Goal: Task Accomplishment & Management: Manage account settings

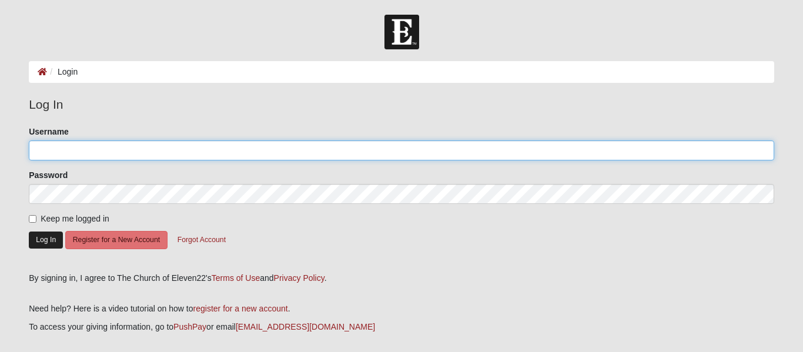
type input "carriefa"
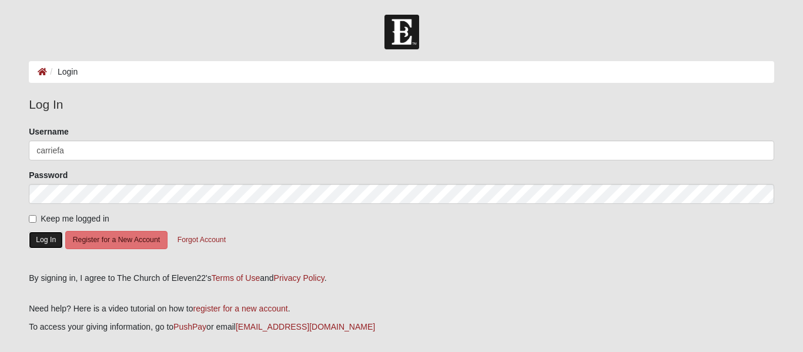
click at [48, 242] on button "Log In" at bounding box center [46, 240] width 34 height 17
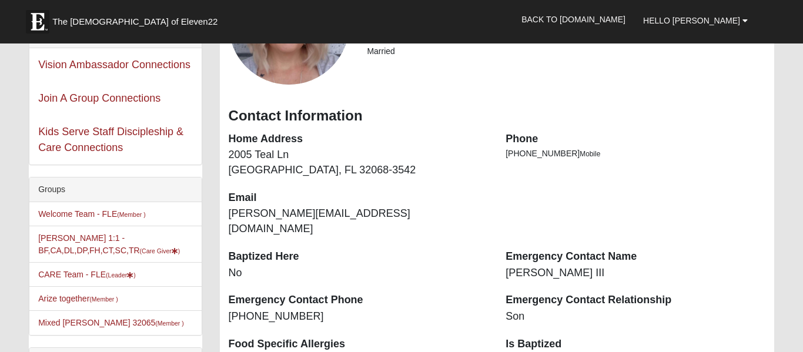
scroll to position [161, 0]
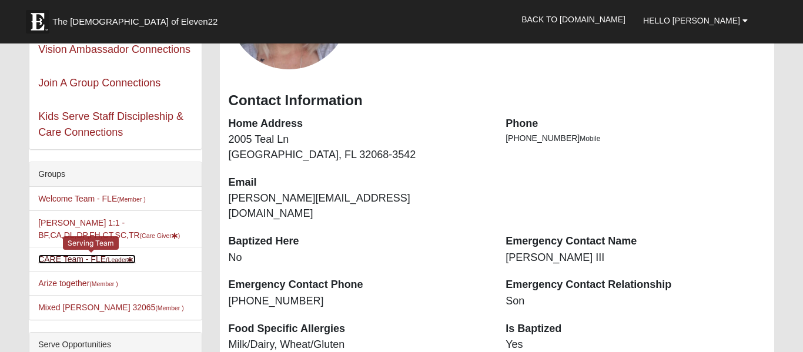
click at [82, 256] on link "CARE Team - FLE (Leader )" at bounding box center [87, 259] width 98 height 9
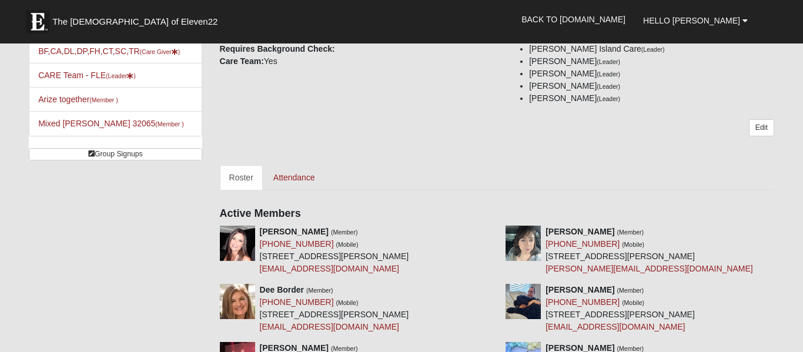
scroll to position [136, 0]
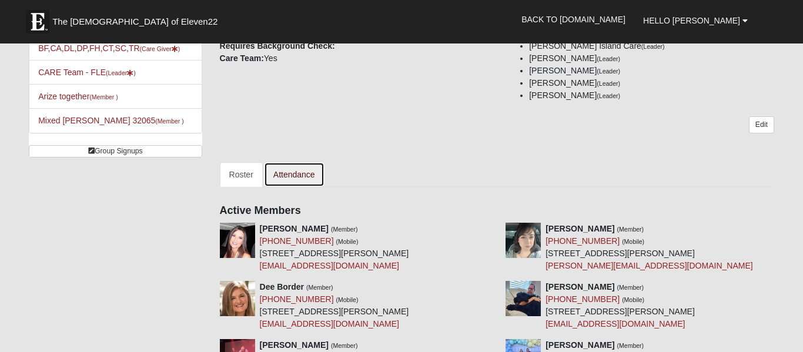
click at [293, 178] on link "Attendance" at bounding box center [294, 174] width 61 height 25
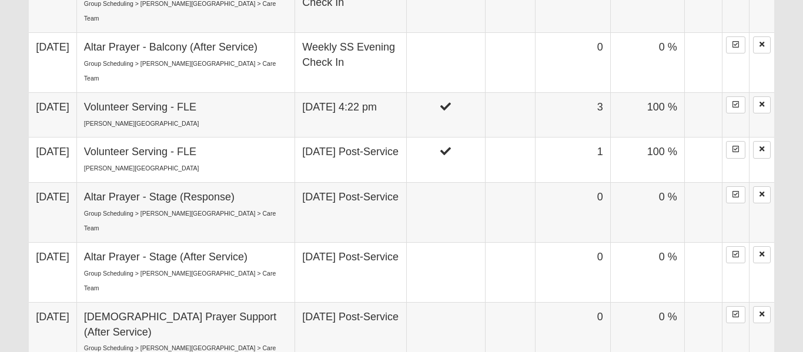
scroll to position [795, 0]
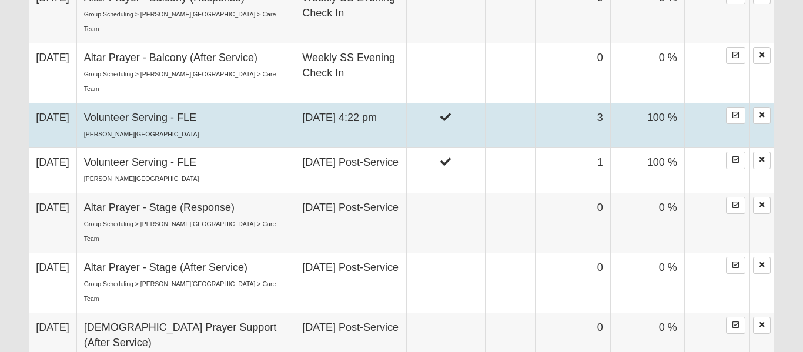
click at [60, 116] on td "9/7/2025" at bounding box center [53, 126] width 48 height 45
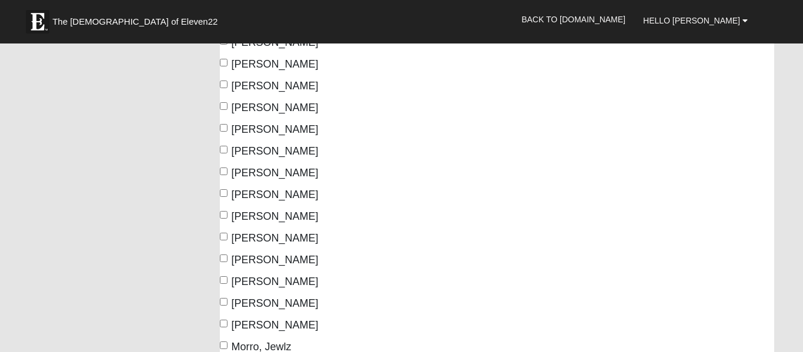
scroll to position [469, 0]
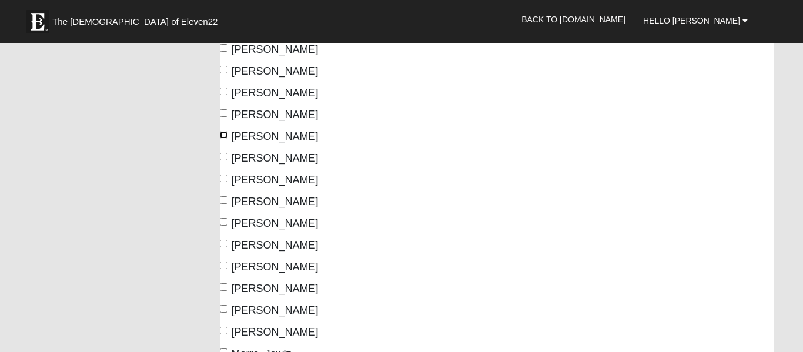
click at [224, 131] on input "Greer, Jeri" at bounding box center [224, 135] width 8 height 8
checkbox input "true"
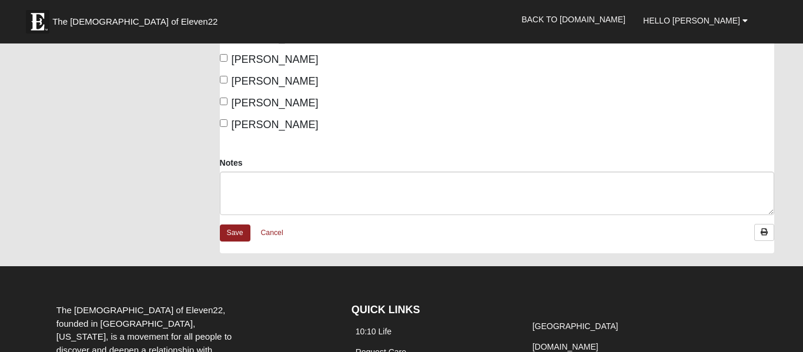
scroll to position [1106, 0]
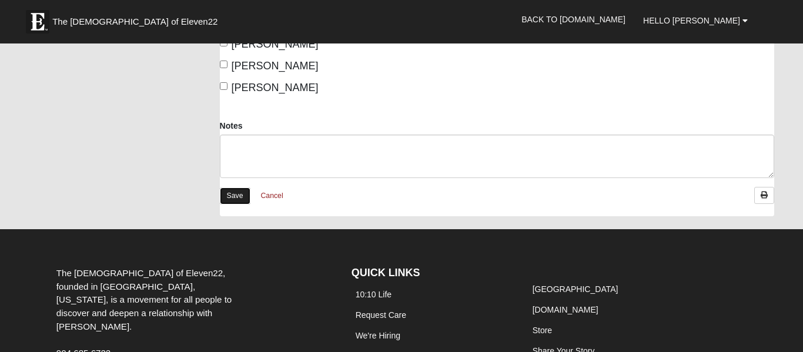
click at [238, 188] on link "Save" at bounding box center [235, 196] width 31 height 17
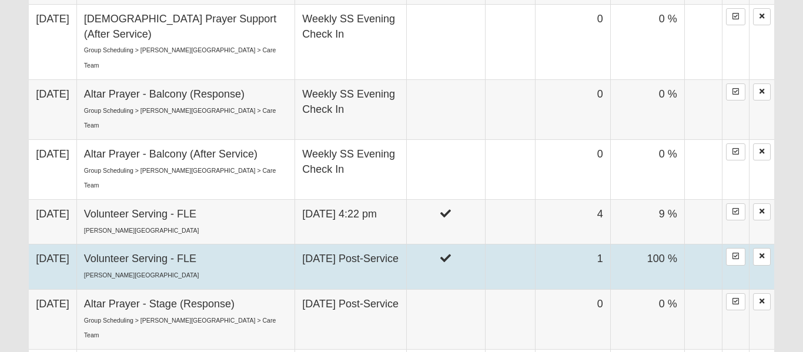
scroll to position [703, 0]
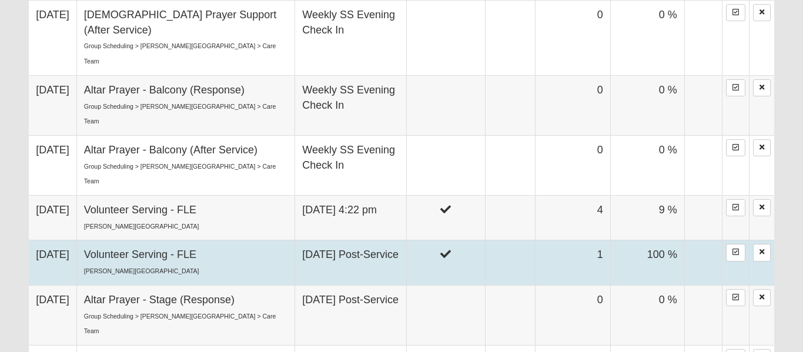
click at [199, 253] on td "Volunteer Serving - FLE Fleming Island" at bounding box center [185, 263] width 218 height 45
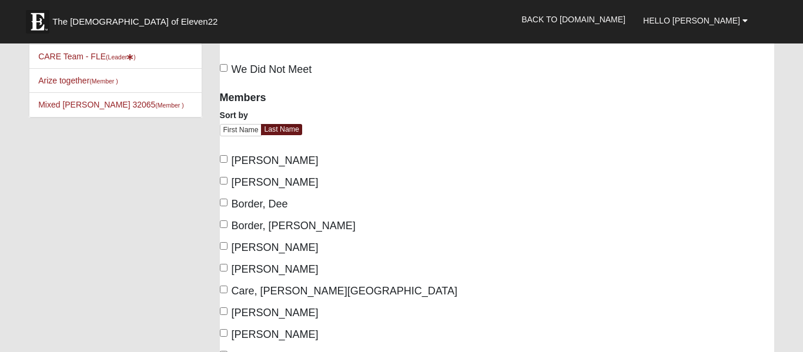
scroll to position [59, 0]
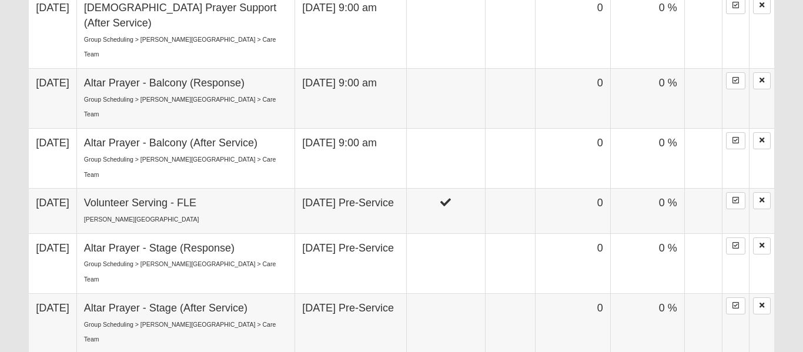
scroll to position [1761, 0]
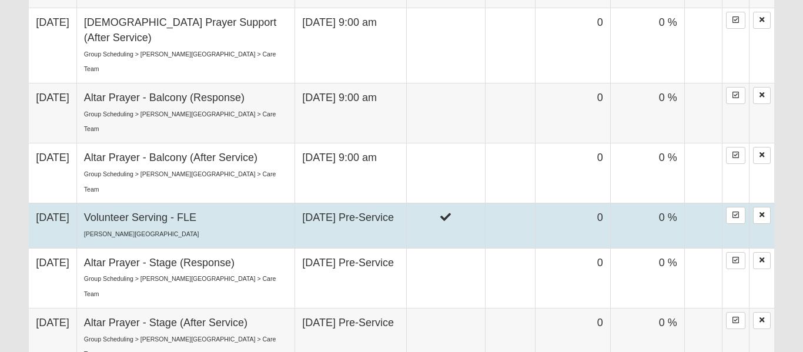
click at [445, 204] on td at bounding box center [445, 226] width 79 height 45
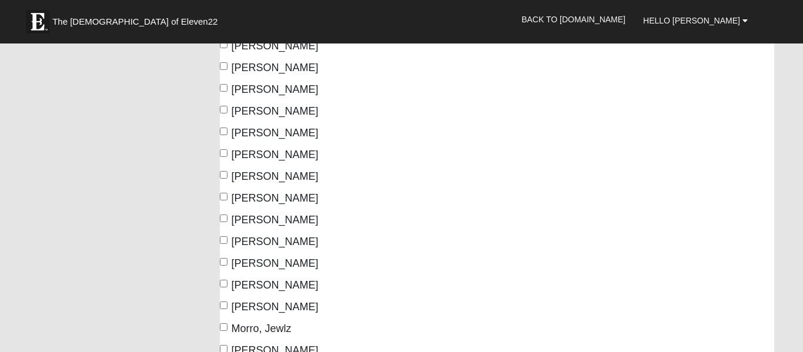
scroll to position [368, 0]
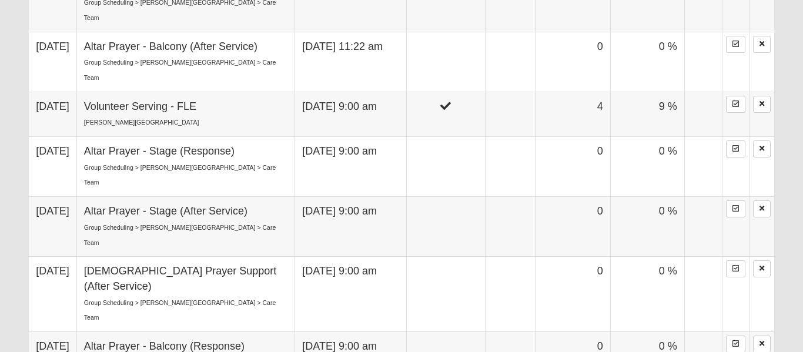
scroll to position [1503, 0]
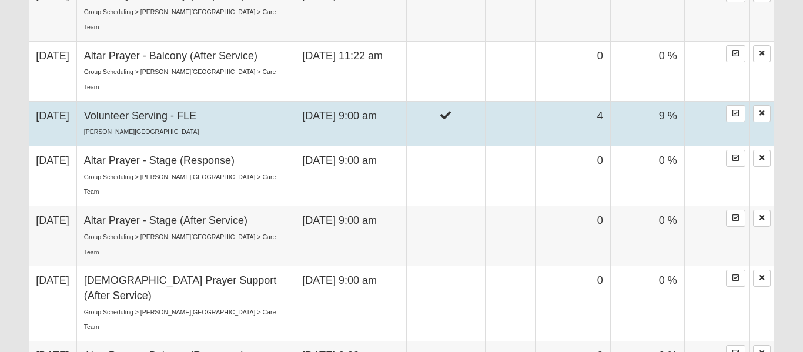
click at [319, 101] on td "Sunday 9:00 am" at bounding box center [351, 123] width 112 height 45
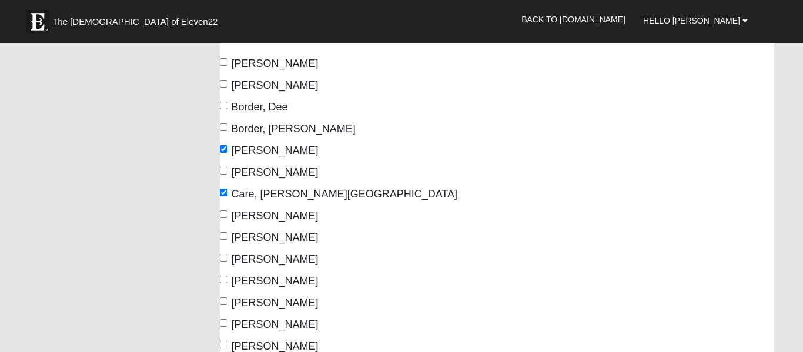
scroll to position [114, 0]
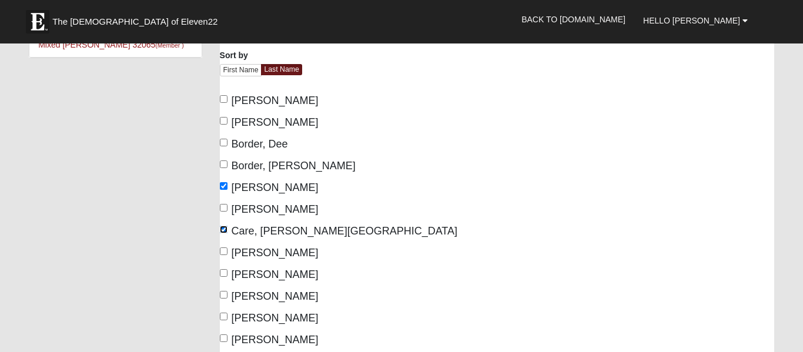
drag, startPoint x: 226, startPoint y: 220, endPoint x: 376, endPoint y: 205, distance: 150.7
click at [233, 224] on label "Care, [PERSON_NAME][GEOGRAPHIC_DATA]" at bounding box center [339, 232] width 238 height 16
click at [228, 226] on input "Care, [PERSON_NAME][GEOGRAPHIC_DATA]" at bounding box center [224, 230] width 8 height 8
checkbox input "false"
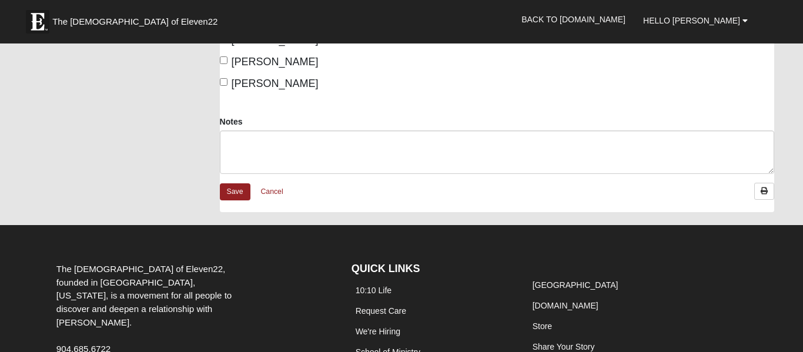
scroll to position [1208, 0]
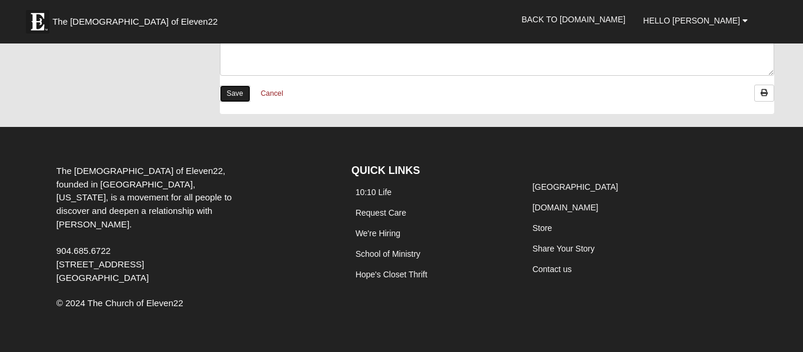
click at [239, 85] on link "Save" at bounding box center [235, 93] width 31 height 17
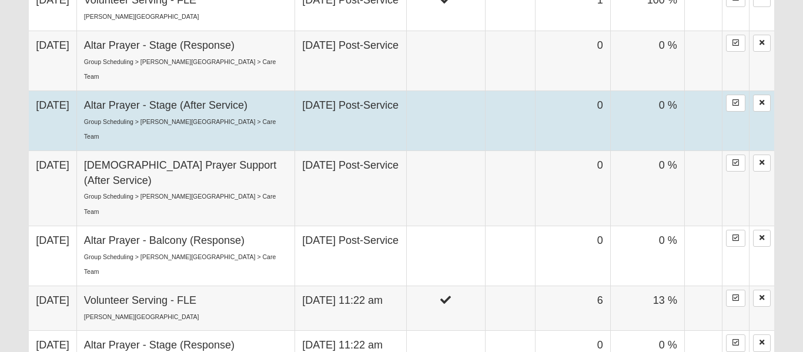
scroll to position [970, 0]
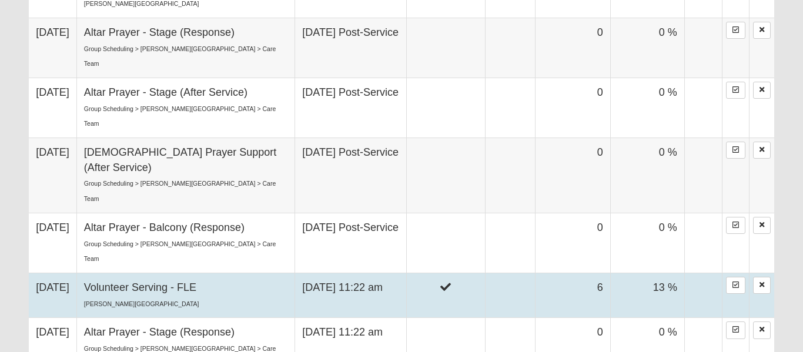
click at [228, 273] on td "Volunteer Serving - FLE [PERSON_NAME][GEOGRAPHIC_DATA]" at bounding box center [185, 295] width 218 height 45
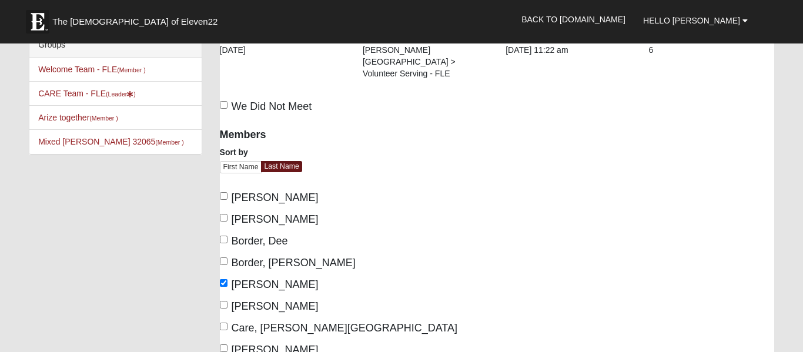
scroll to position [29, 0]
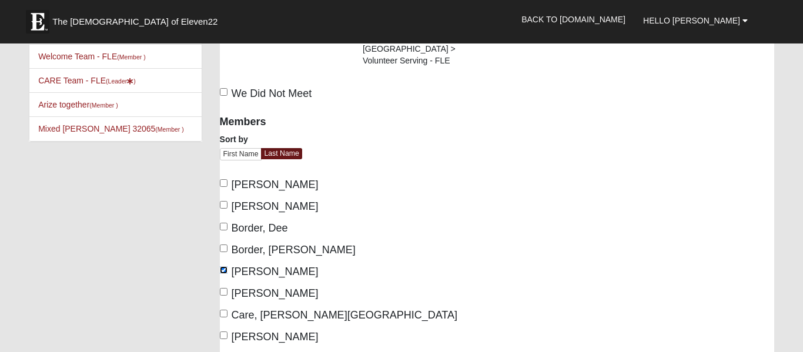
drag, startPoint x: 225, startPoint y: 261, endPoint x: 335, endPoint y: 254, distance: 109.6
click at [226, 266] on input "[PERSON_NAME]" at bounding box center [224, 270] width 8 height 8
checkbox input "false"
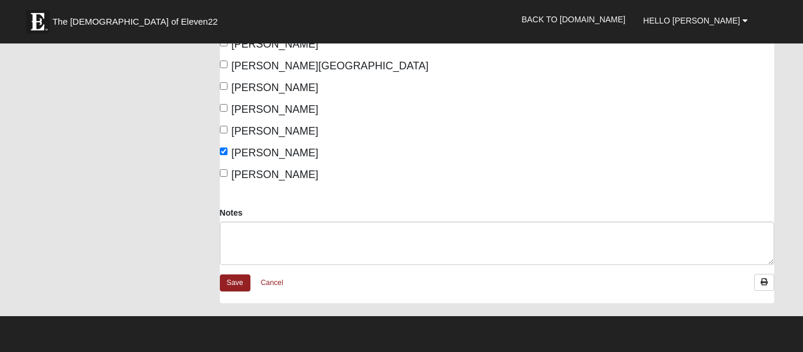
scroll to position [1055, 0]
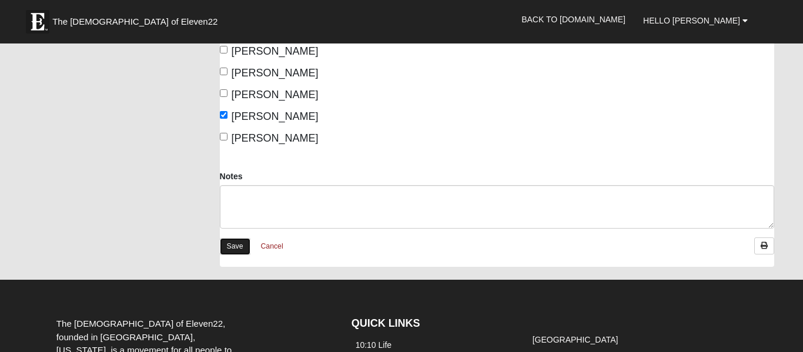
click at [239, 238] on link "Save" at bounding box center [235, 246] width 31 height 17
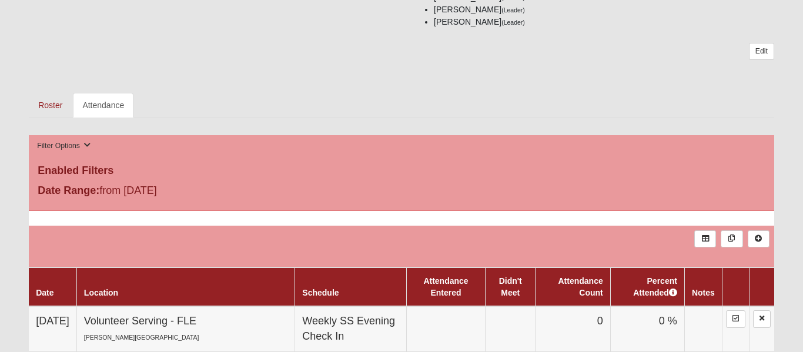
scroll to position [299, 0]
